Goal: Find specific fact

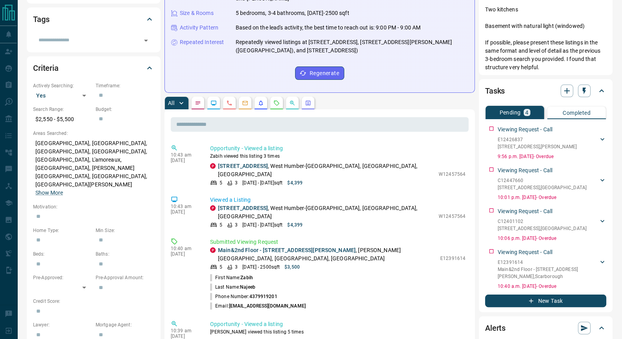
scroll to position [147, 0]
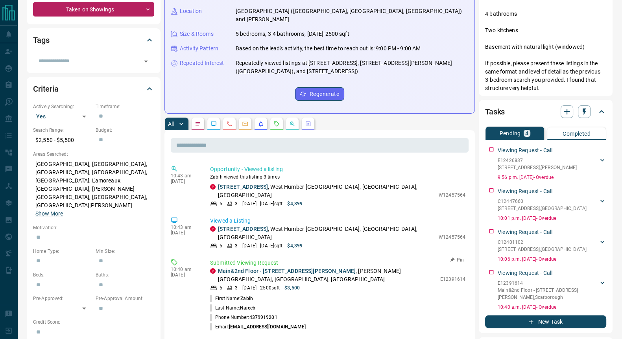
click at [448, 276] on p "E12391614" at bounding box center [452, 279] width 25 height 7
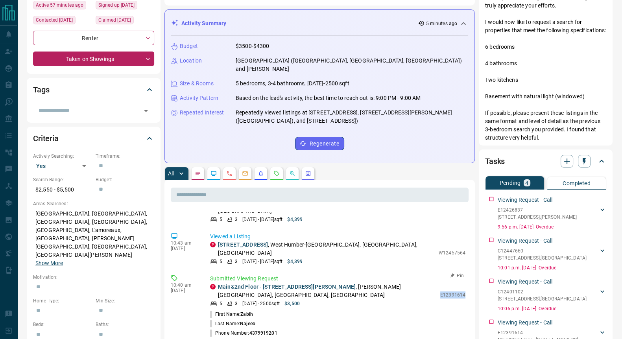
scroll to position [49, 0]
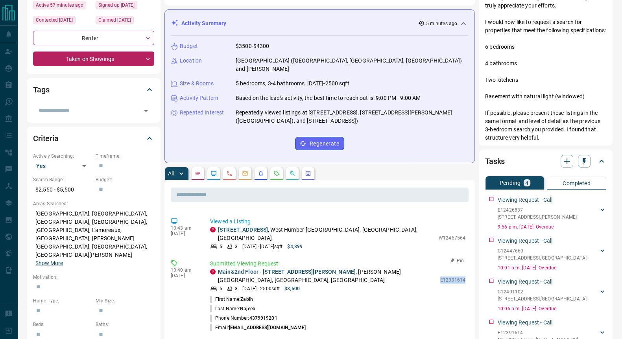
copy p "E12391614"
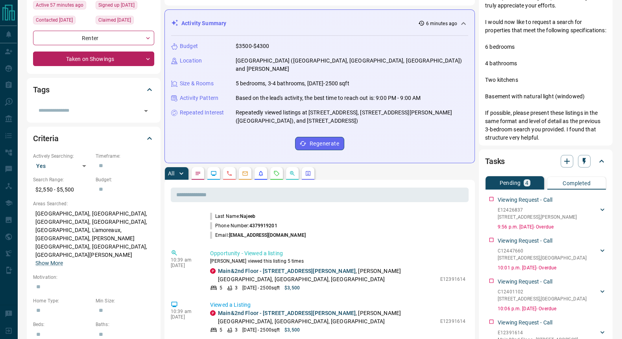
scroll to position [147, 0]
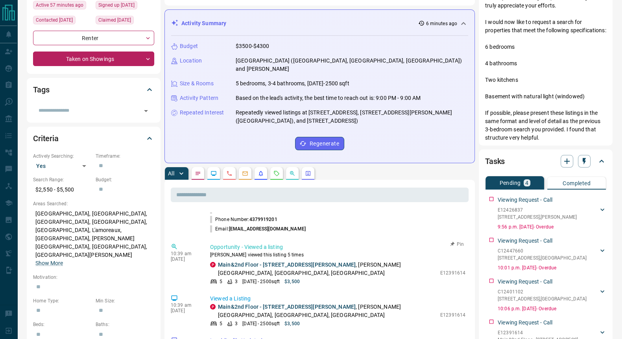
click at [441, 269] on p "E12391614" at bounding box center [452, 272] width 25 height 7
copy p "E12391614"
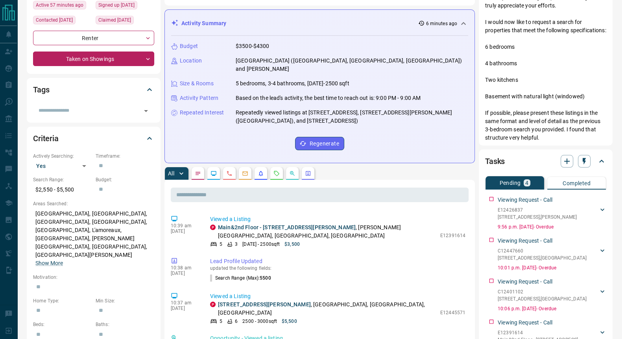
scroll to position [246, 0]
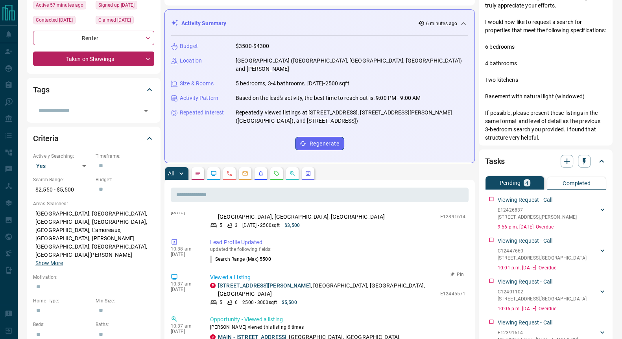
click at [443, 290] on p "E12445571" at bounding box center [452, 293] width 25 height 7
copy p "E12445571"
drag, startPoint x: 431, startPoint y: 280, endPoint x: 460, endPoint y: 287, distance: 29.4
click at [460, 315] on div "Opportunity - Viewed a listing [PERSON_NAME] viewed this listing 6 times P MAIN…" at bounding box center [339, 336] width 258 height 42
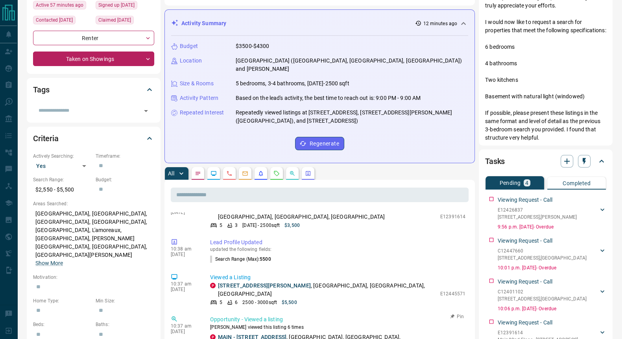
copy p "E12448285"
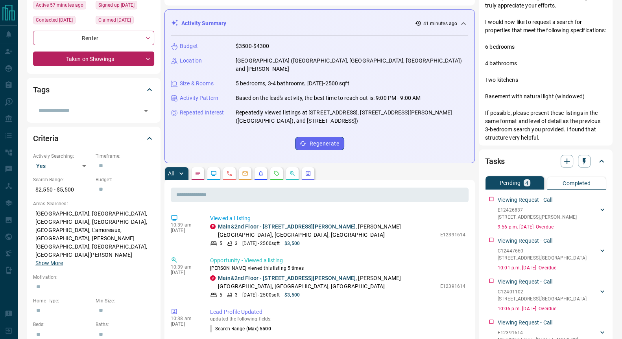
scroll to position [330, 0]
